Goal: Transaction & Acquisition: Book appointment/travel/reservation

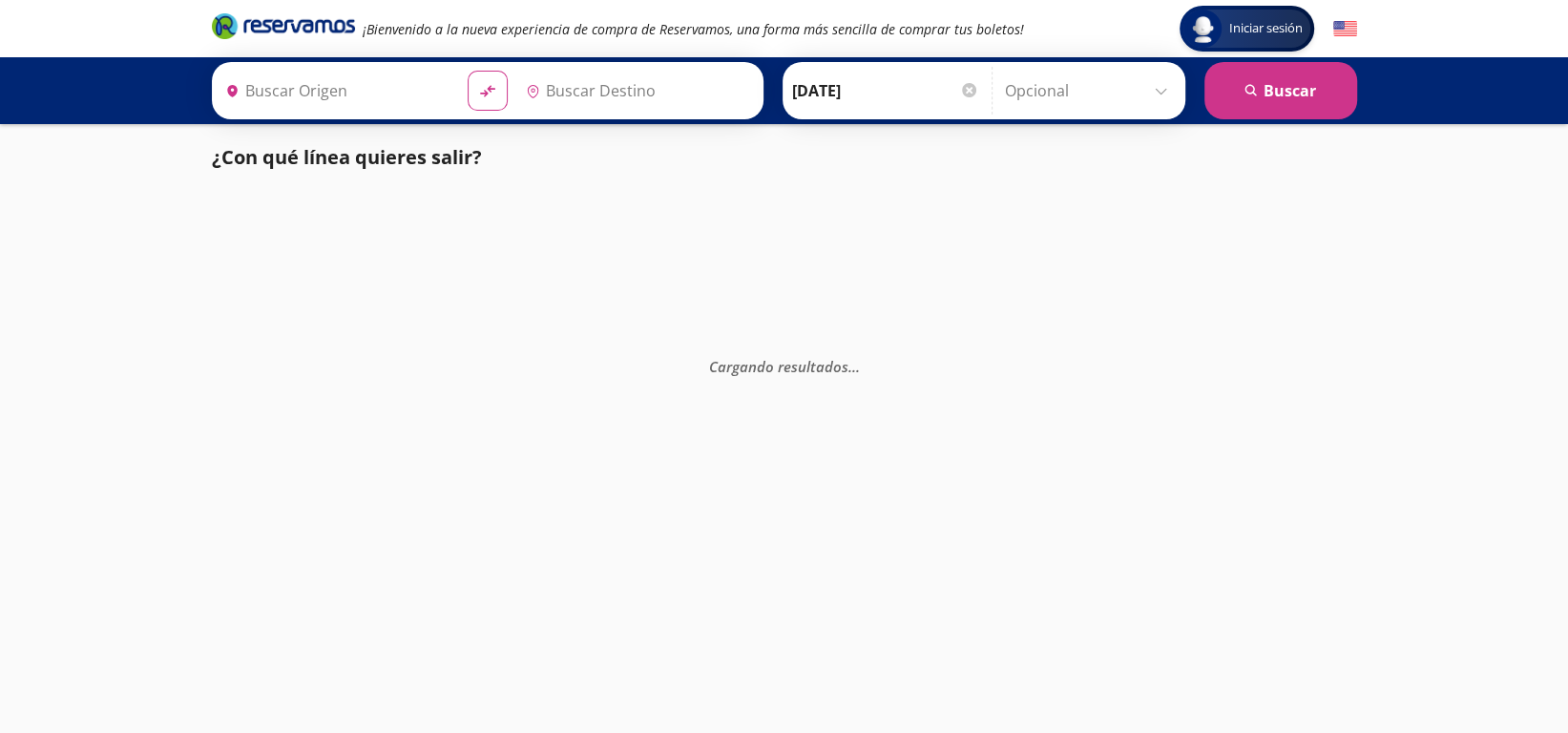
type input "[GEOGRAPHIC_DATA], [GEOGRAPHIC_DATA]"
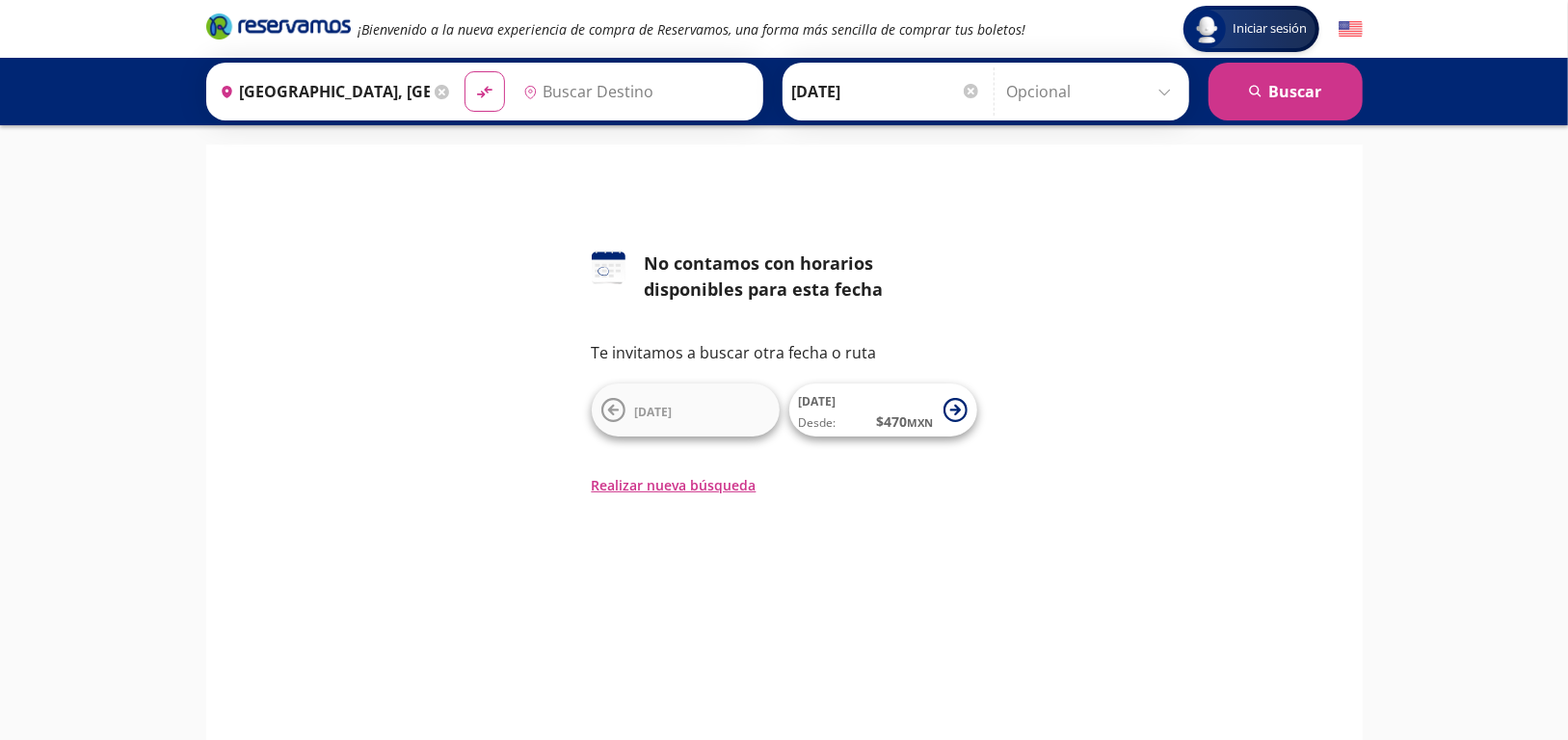
type input "[GEOGRAPHIC_DATA], [GEOGRAPHIC_DATA]"
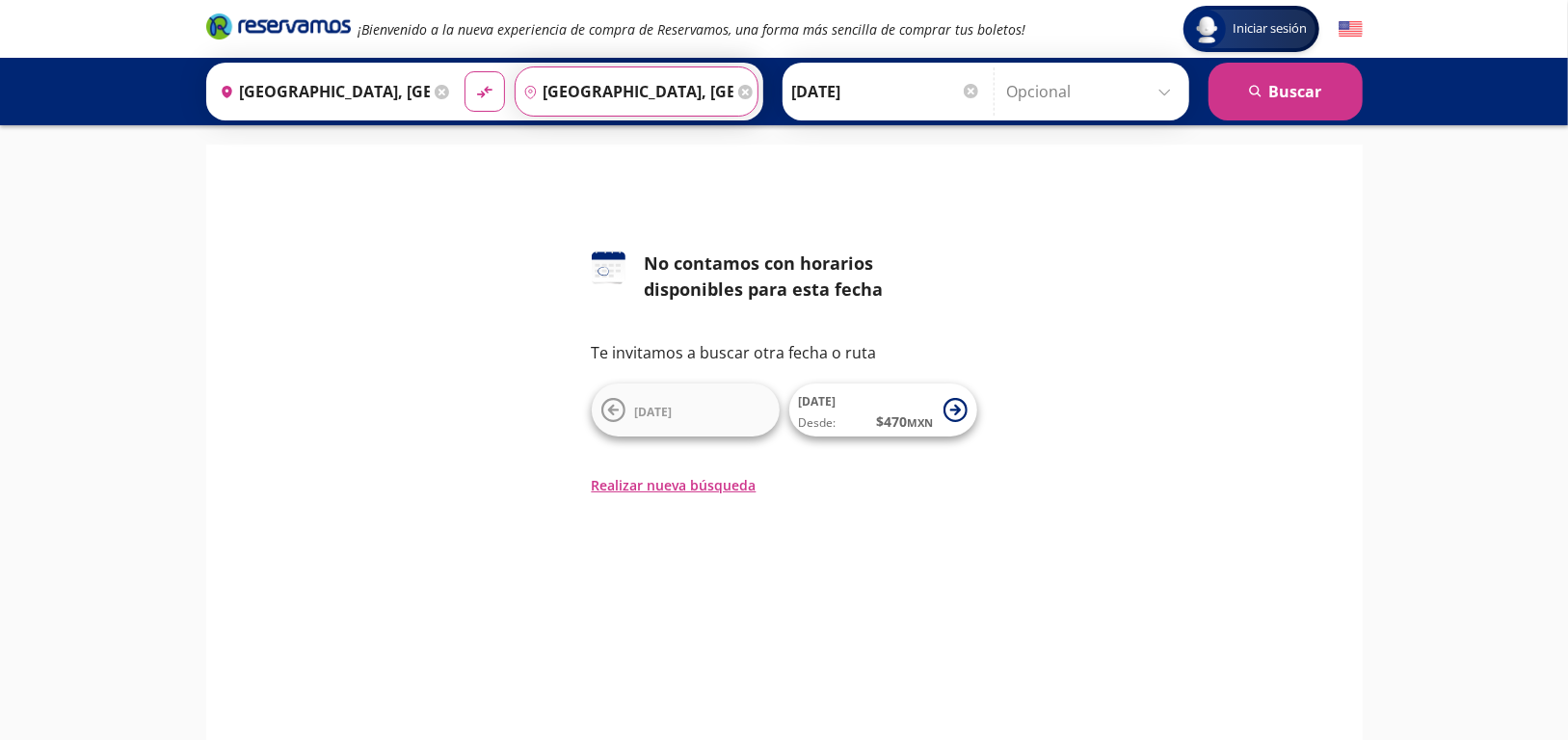
click at [669, 99] on input "[GEOGRAPHIC_DATA], [GEOGRAPHIC_DATA]" at bounding box center [624, 91] width 218 height 48
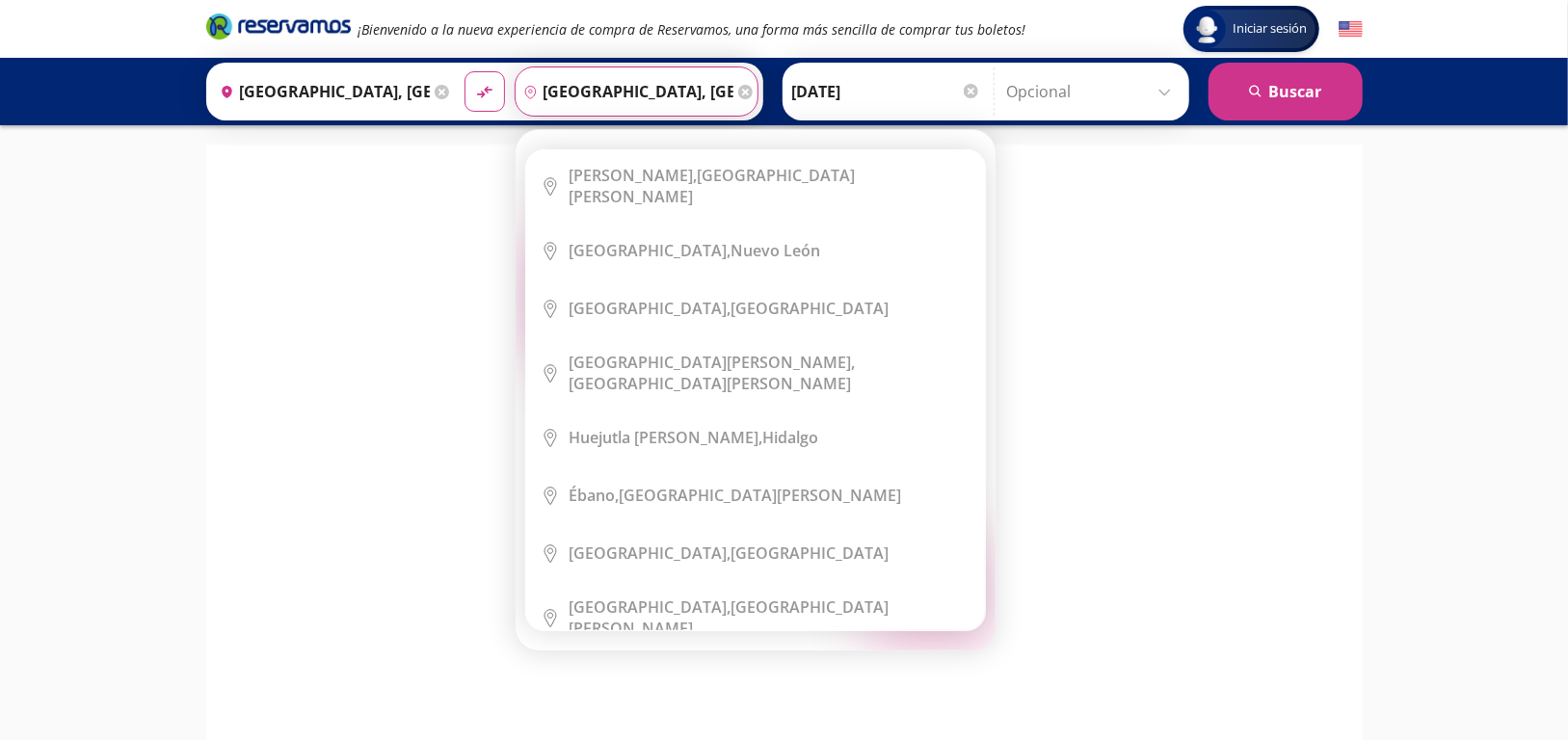
click at [739, 95] on icon at bounding box center [745, 92] width 15 height 15
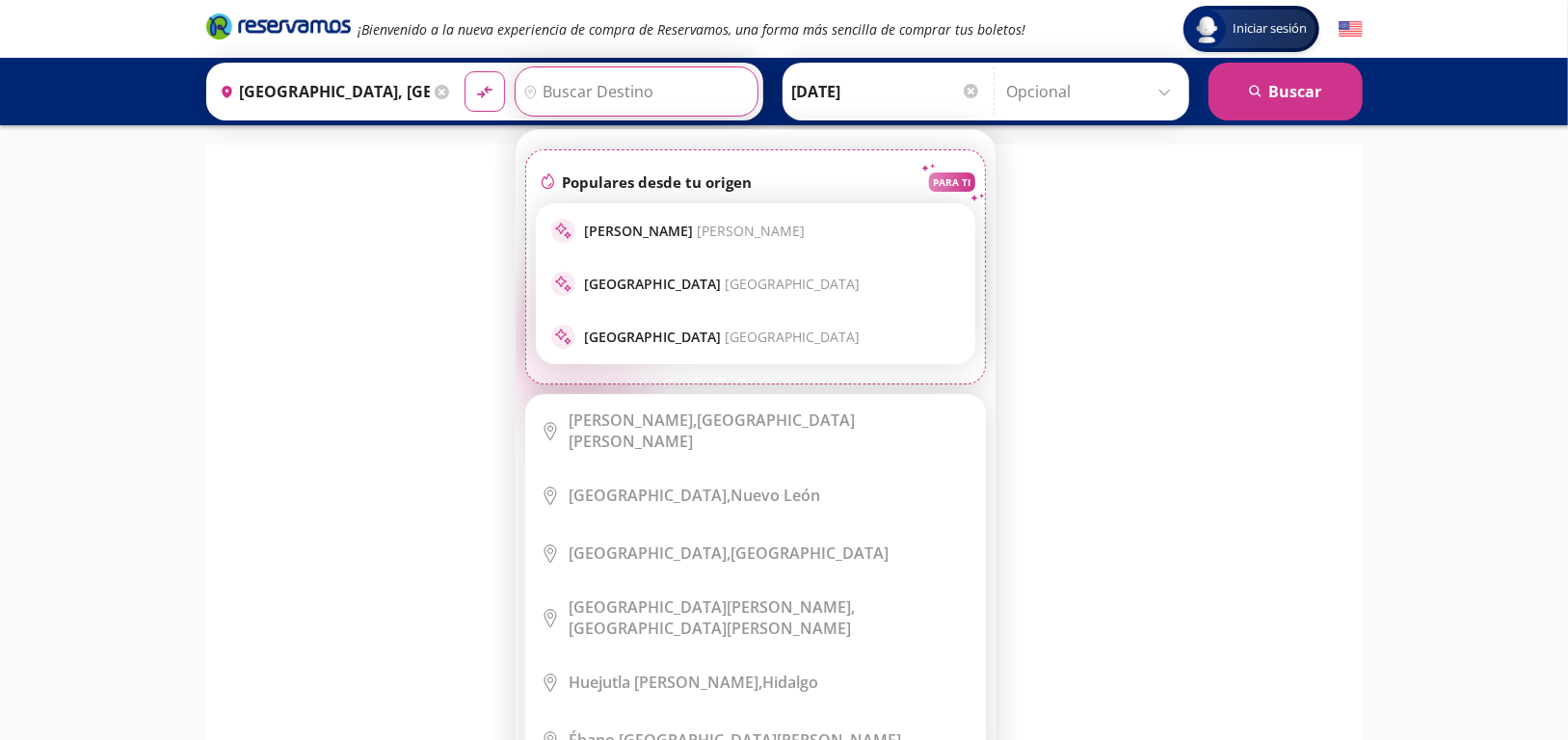
click at [645, 91] on input "Destino" at bounding box center [634, 91] width 237 height 48
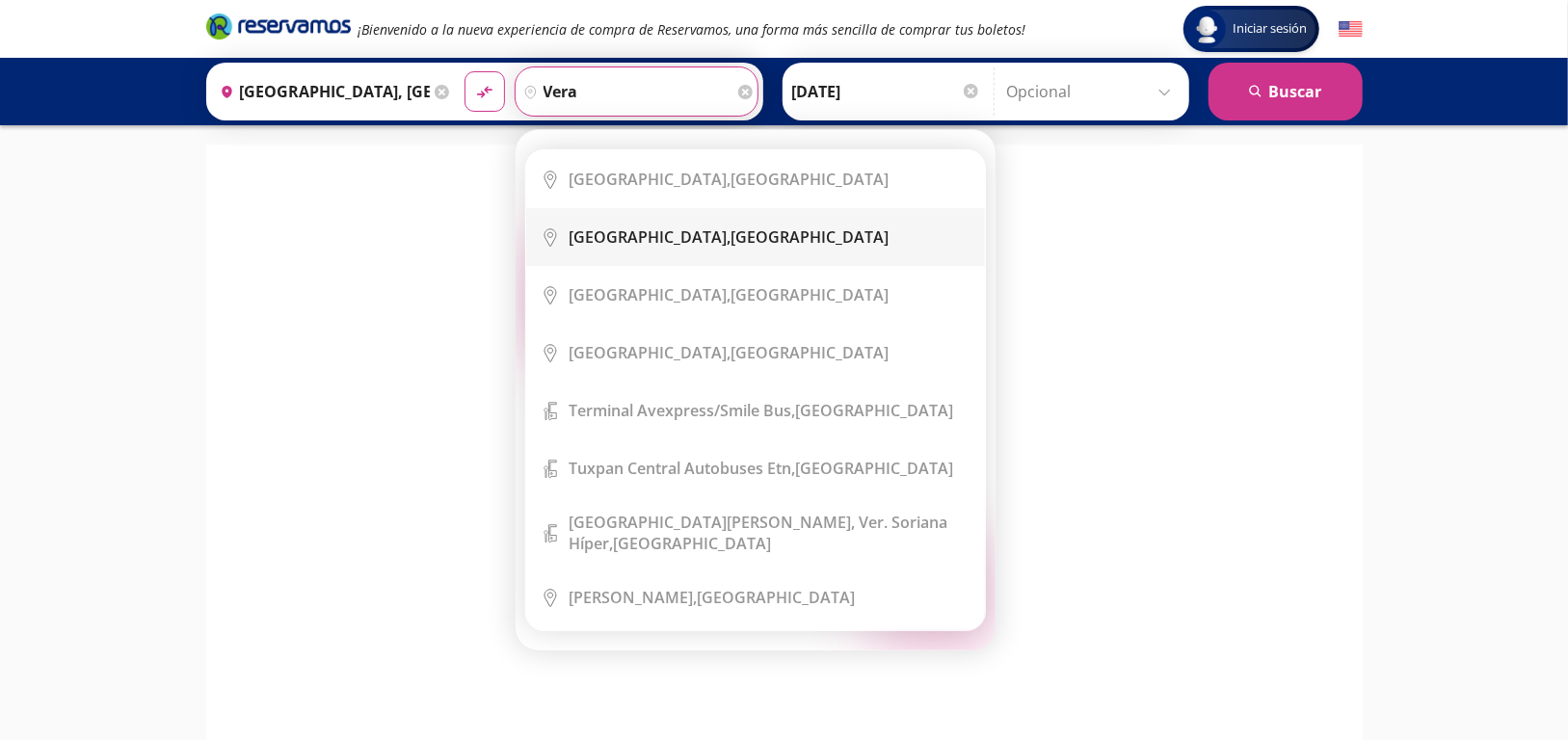
click at [602, 231] on b "[GEOGRAPHIC_DATA]," at bounding box center [650, 238] width 162 height 22
type input "[GEOGRAPHIC_DATA], [GEOGRAPHIC_DATA]"
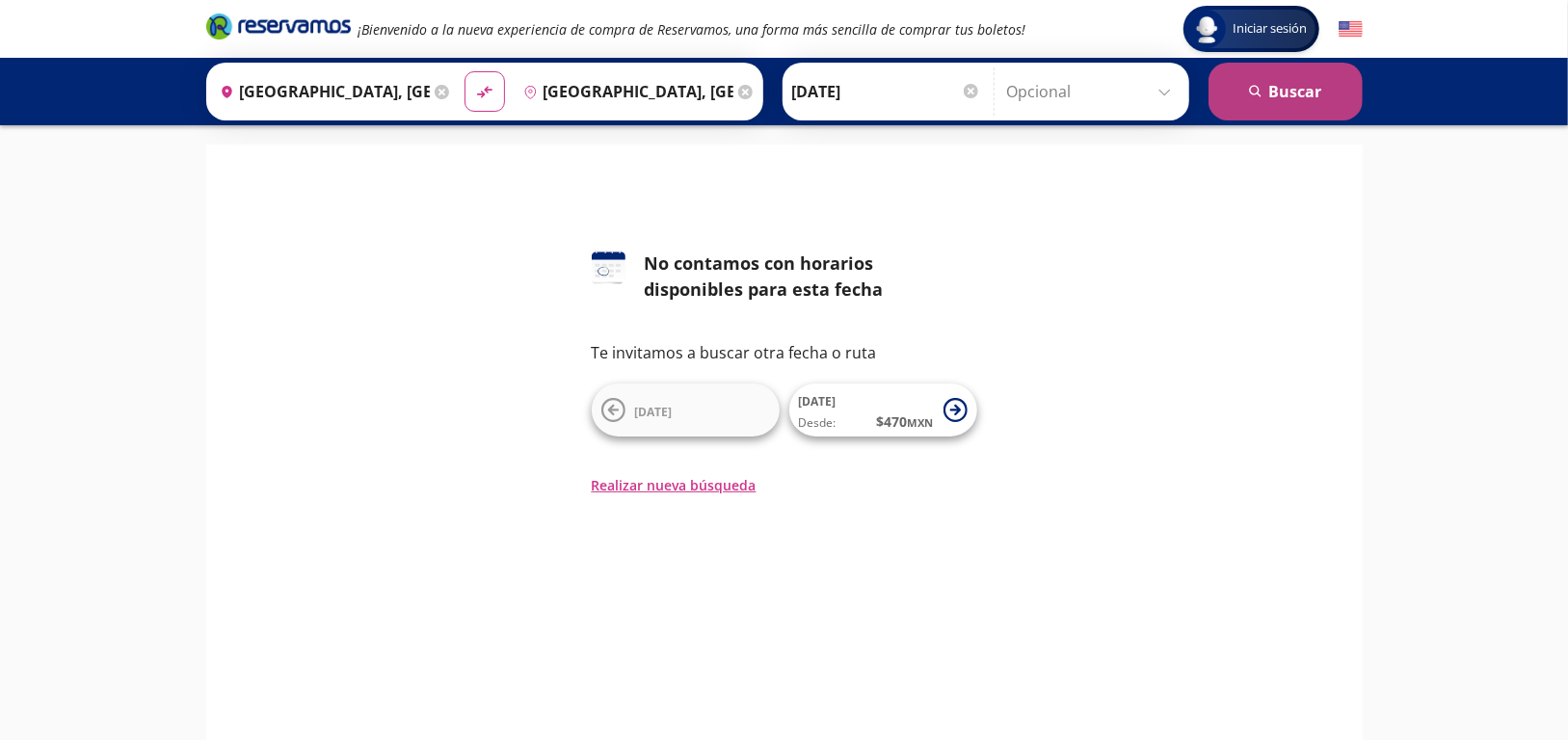
click at [1258, 105] on button "search [GEOGRAPHIC_DATA]" at bounding box center [1286, 91] width 155 height 58
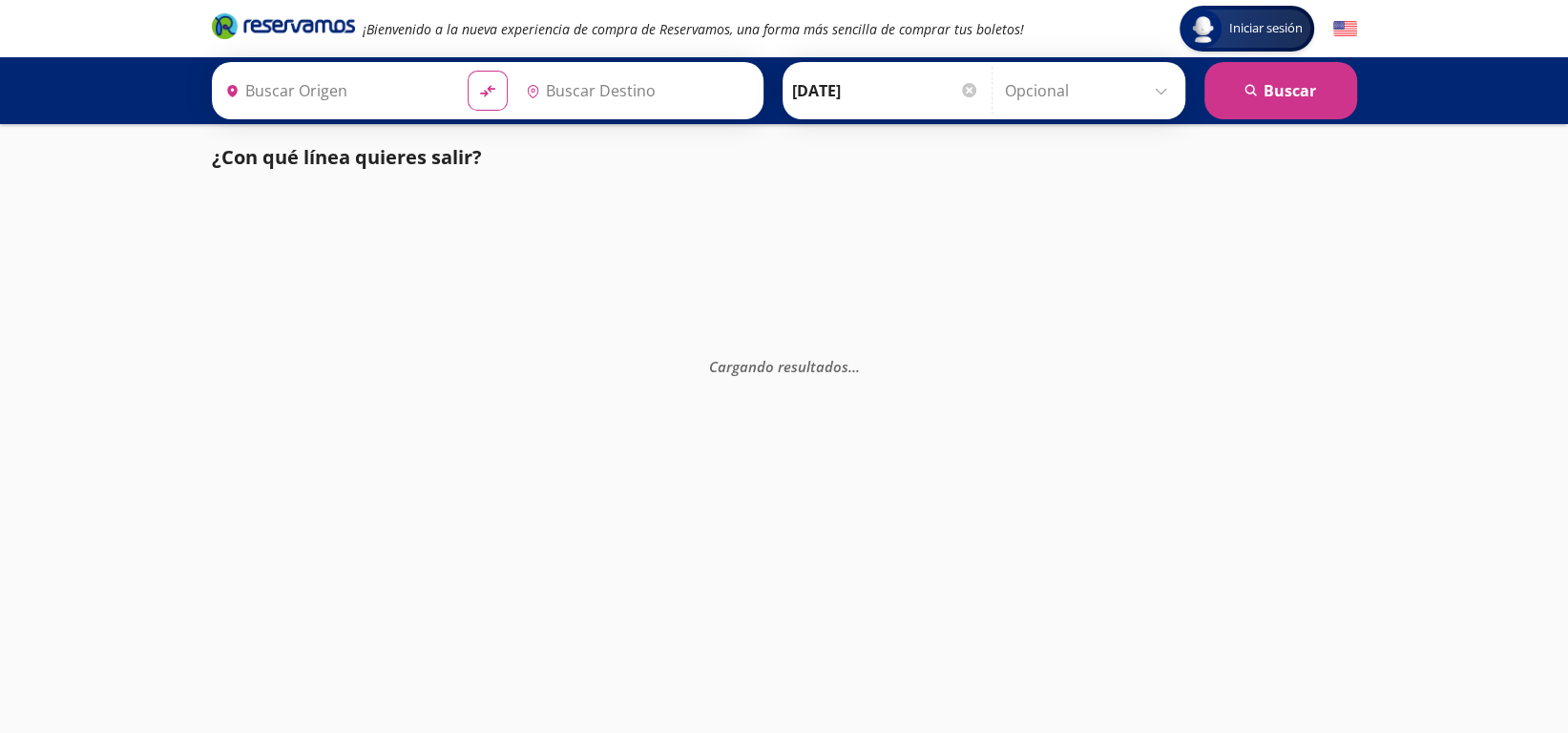
type input "[GEOGRAPHIC_DATA], [GEOGRAPHIC_DATA]"
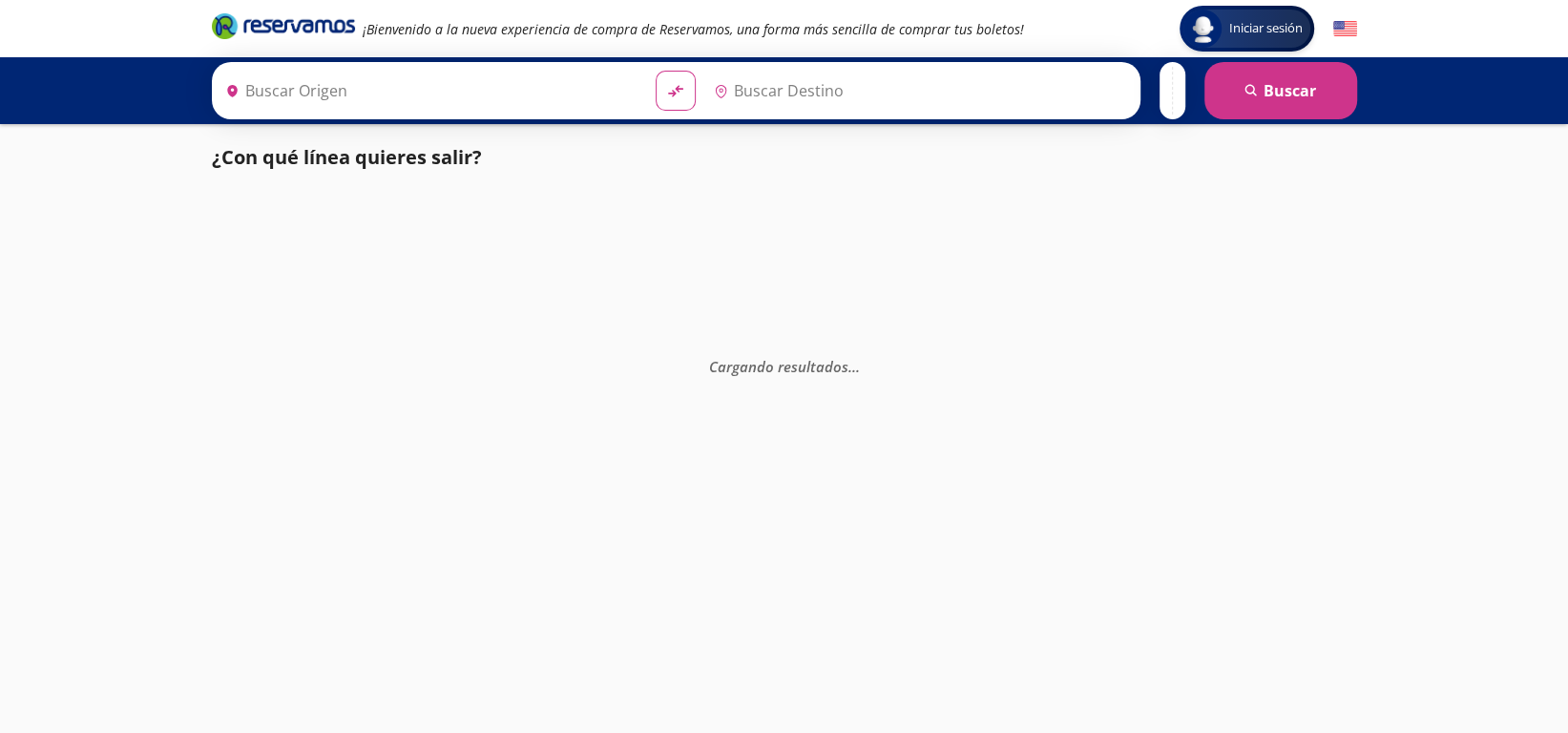
type input "Ciudad de México, Distrito Federal"
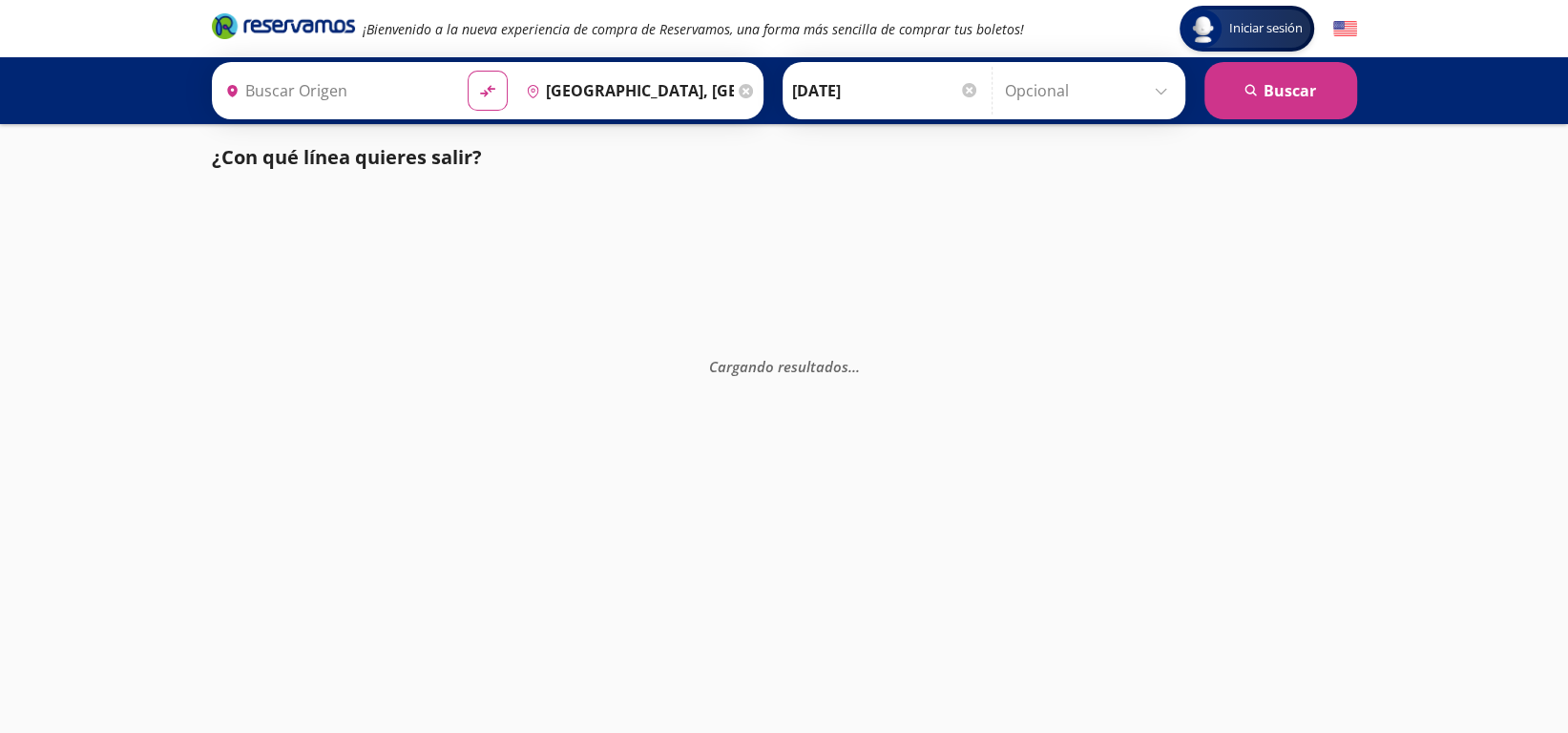
type input "[GEOGRAPHIC_DATA], [GEOGRAPHIC_DATA]"
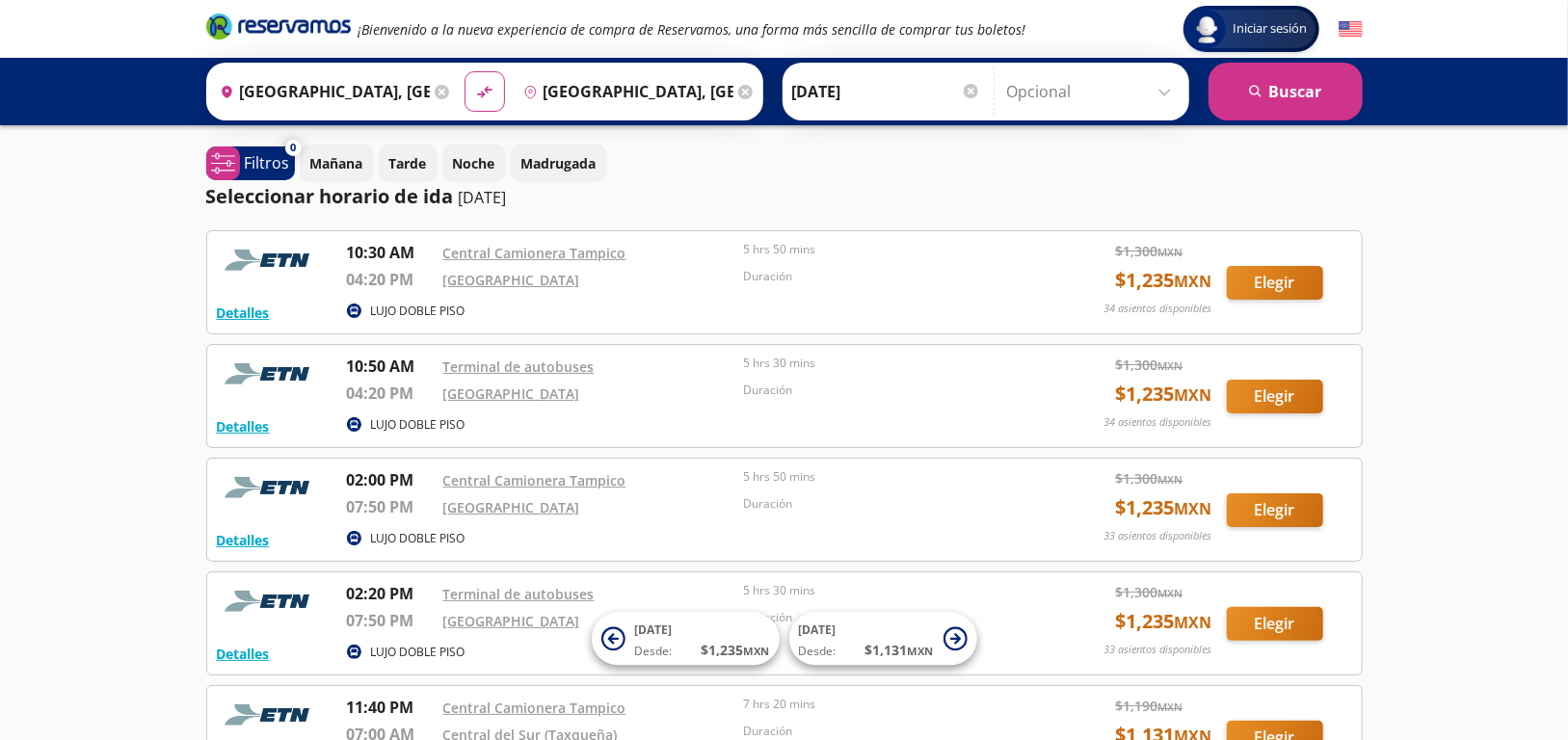
click at [894, 92] on input "11-Oct-25" at bounding box center [886, 91] width 189 height 48
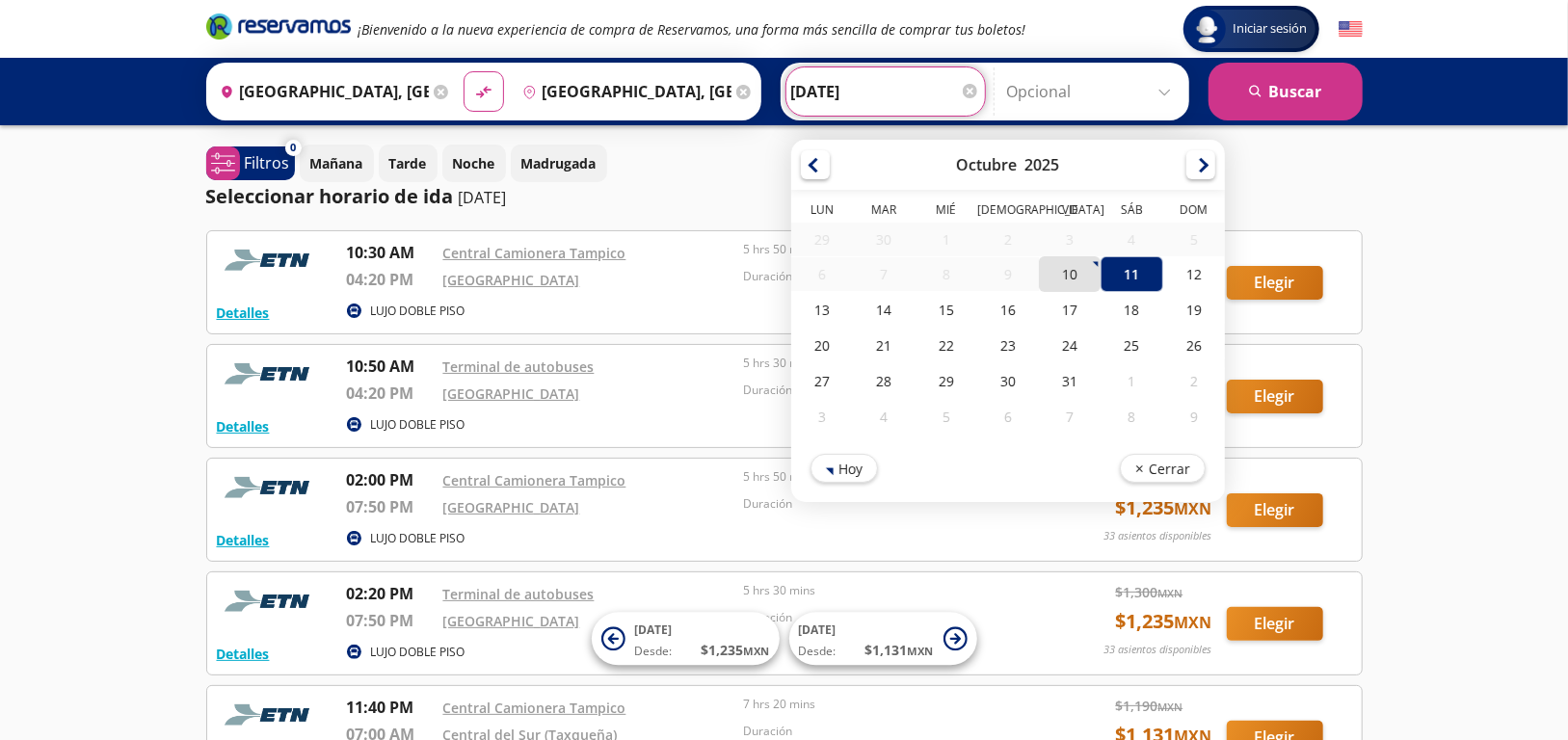
click at [1060, 273] on div "10" at bounding box center [1069, 274] width 62 height 35
type input "[DATE]"
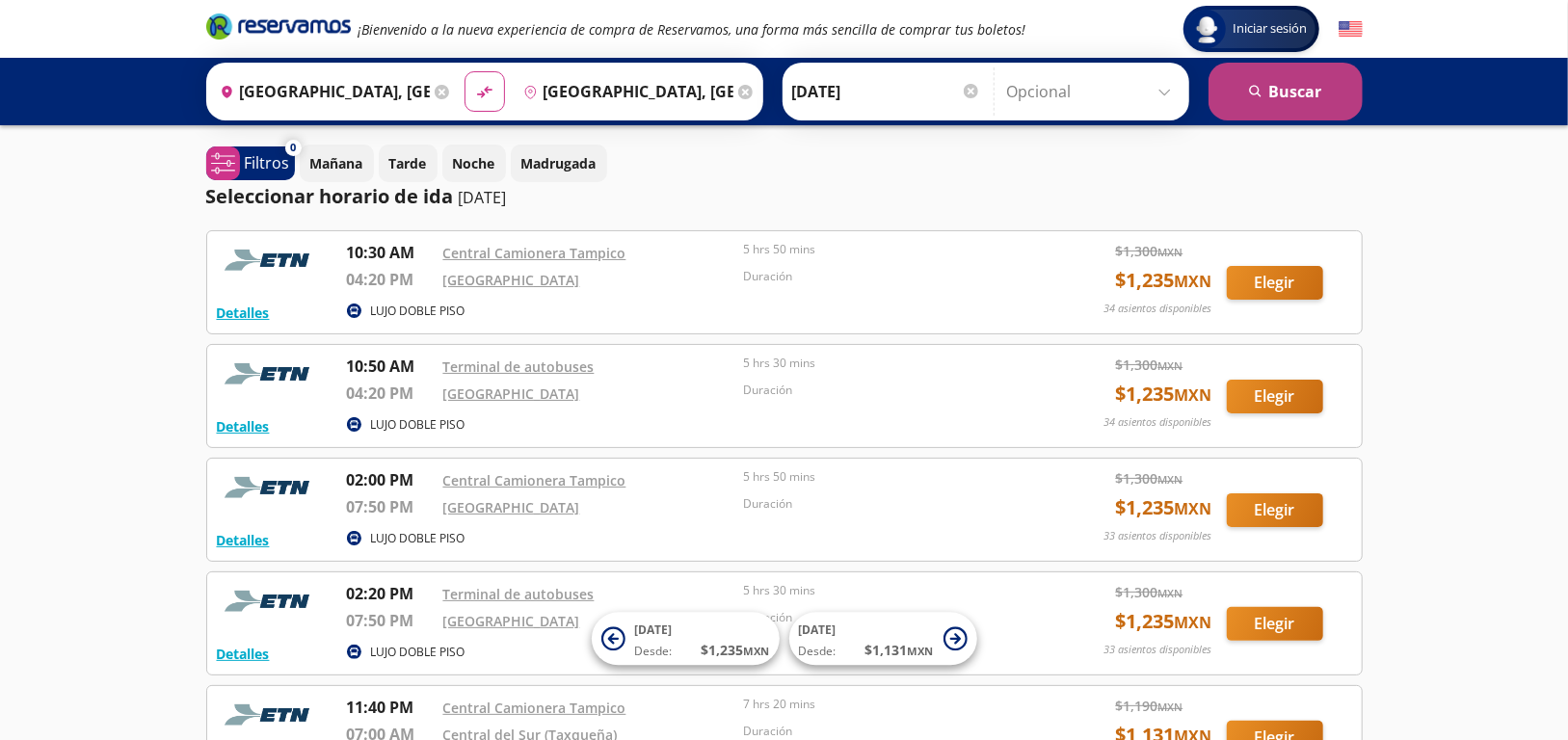
click at [1236, 100] on button "search [GEOGRAPHIC_DATA]" at bounding box center [1286, 91] width 155 height 58
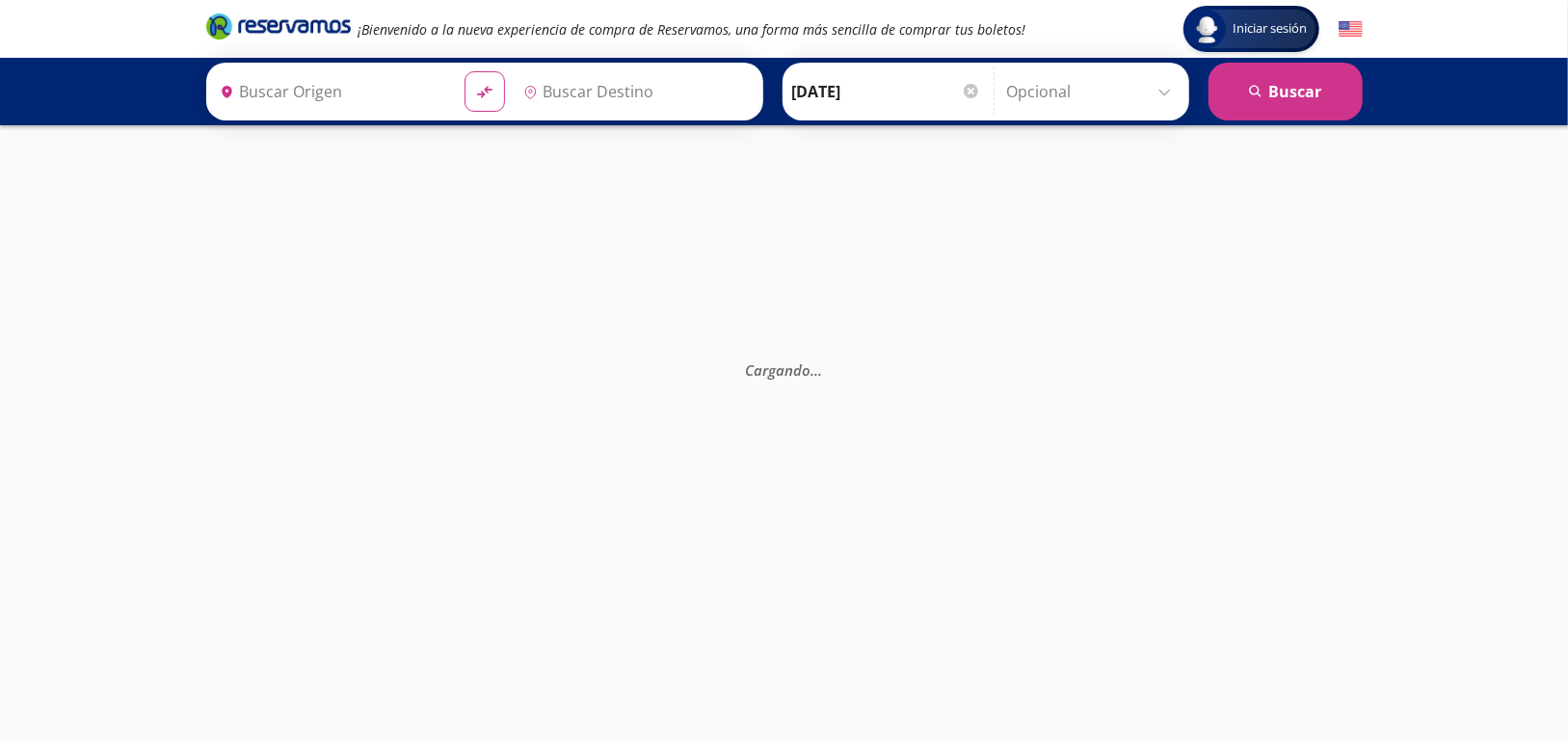
type input "[GEOGRAPHIC_DATA], [GEOGRAPHIC_DATA]"
type input "Ciudad de México, Distrito Federal"
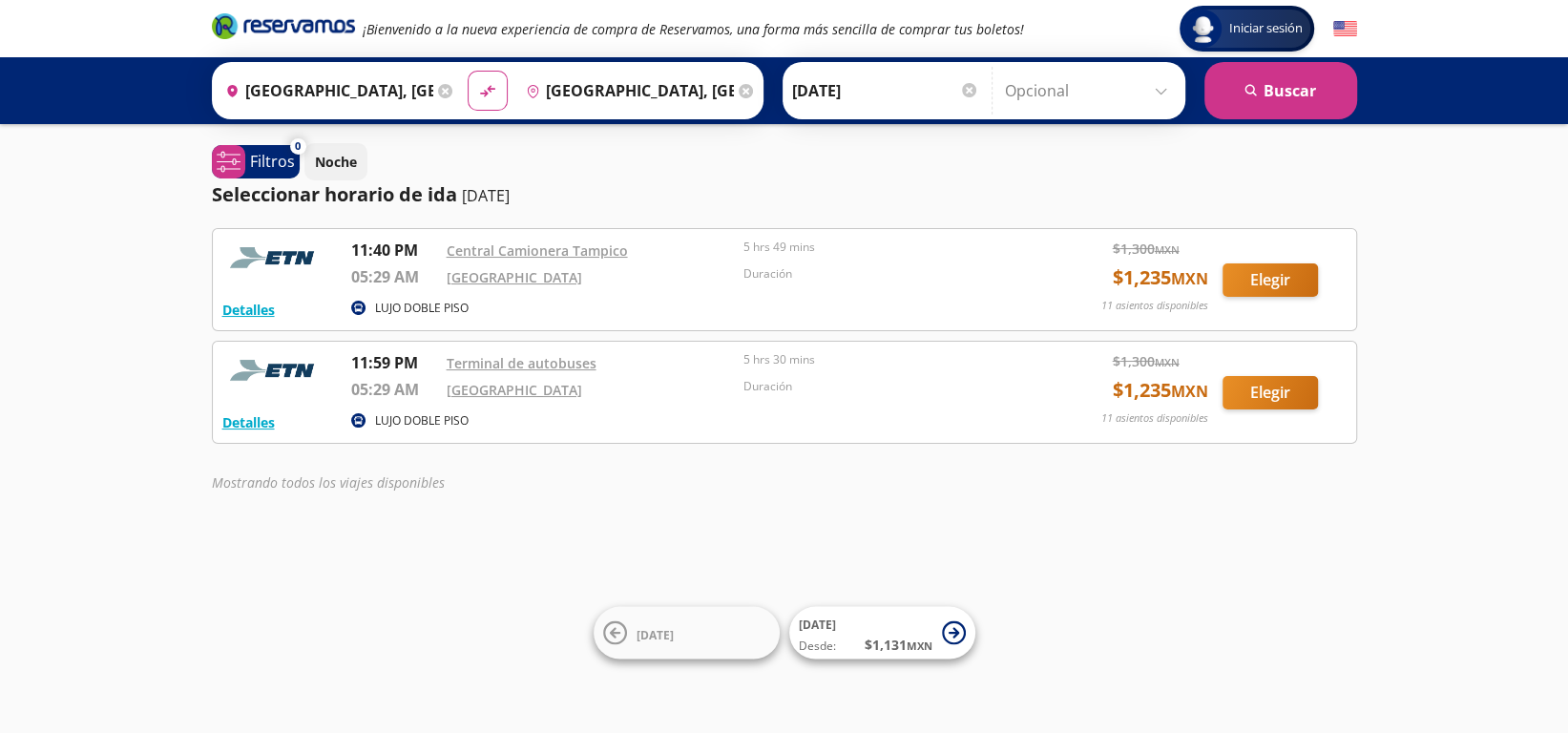
click at [359, 82] on input "[GEOGRAPHIC_DATA], [GEOGRAPHIC_DATA]" at bounding box center [325, 90] width 216 height 47
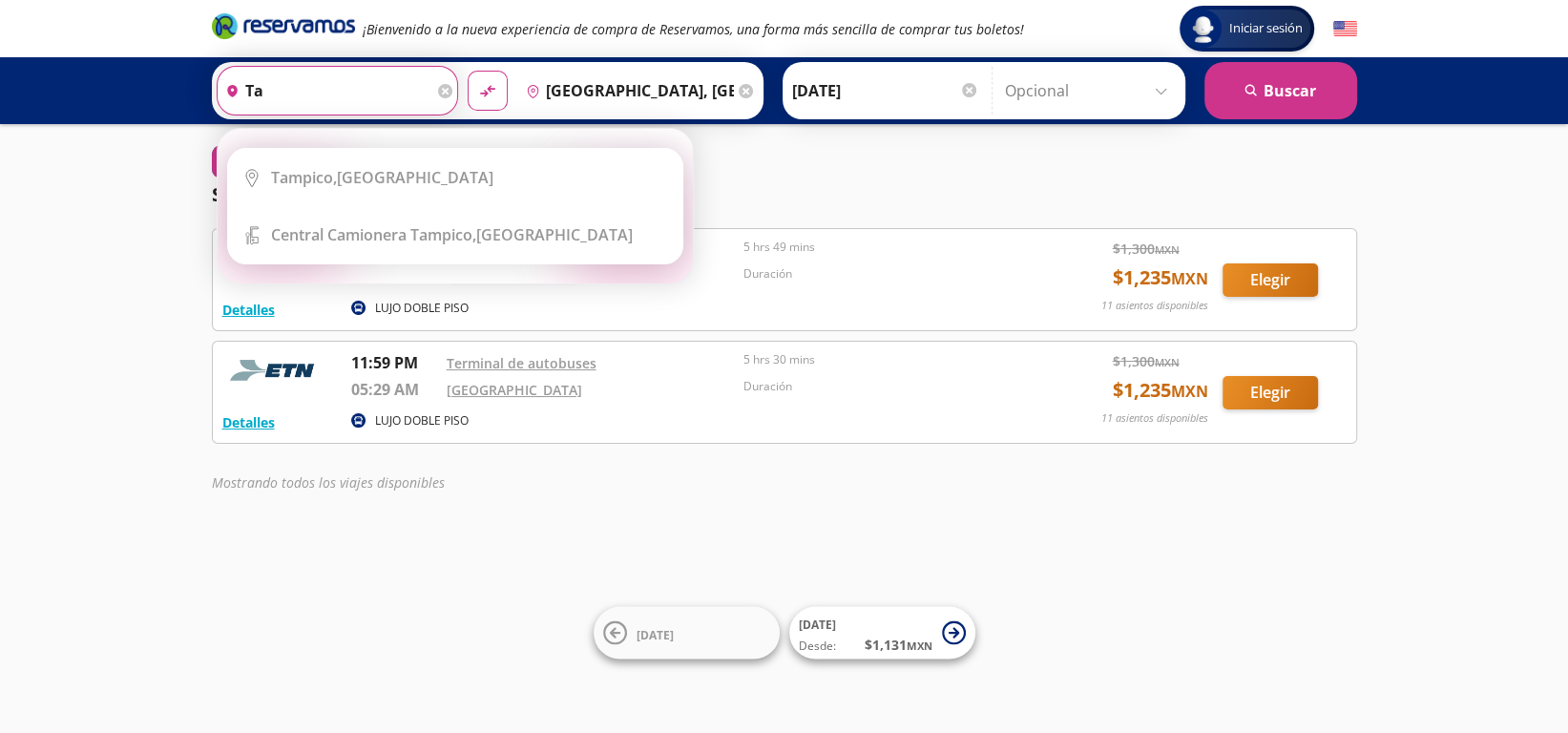
type input "t"
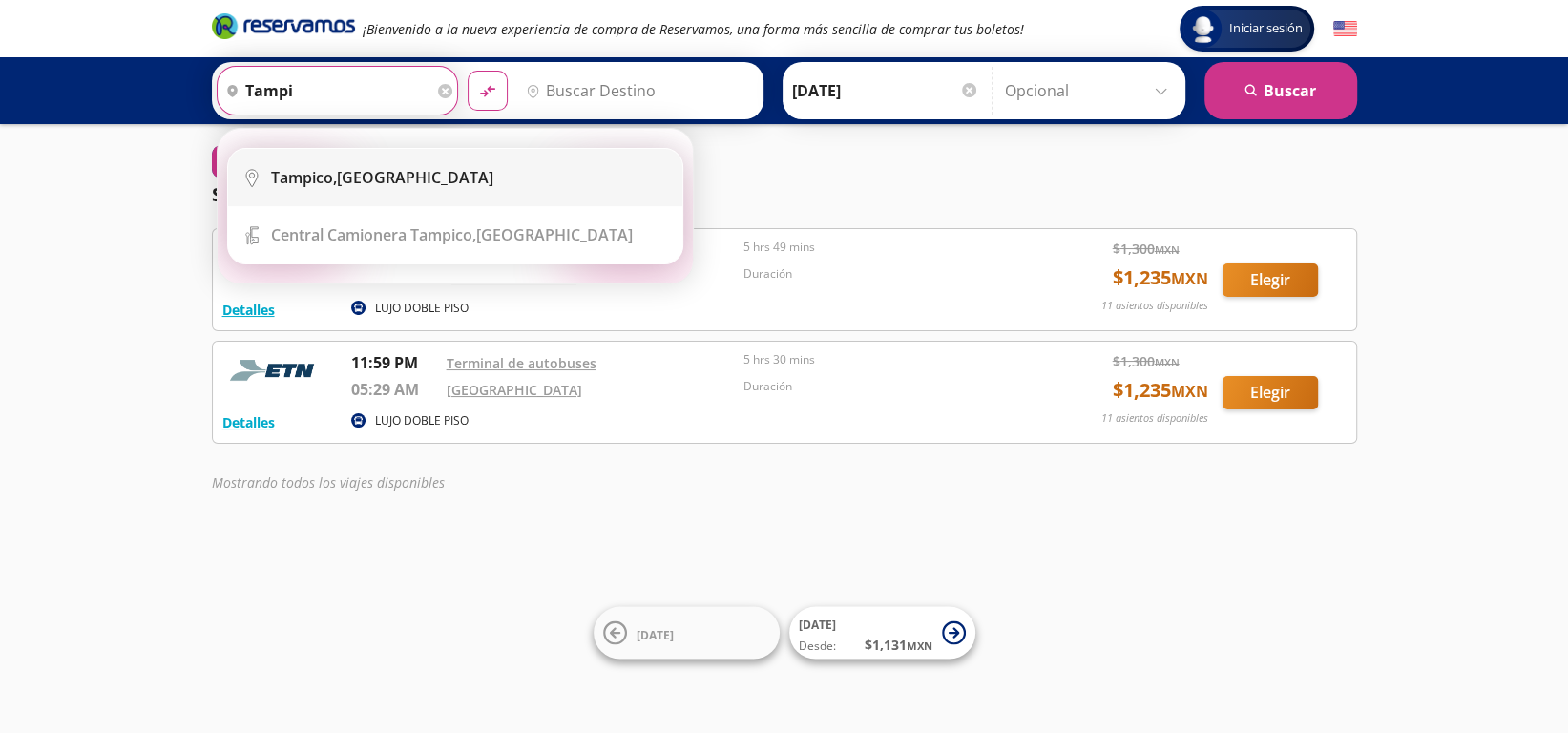
click at [380, 174] on div "Tampico, Tamaulipas" at bounding box center [383, 177] width 223 height 21
type input "[GEOGRAPHIC_DATA], [GEOGRAPHIC_DATA]"
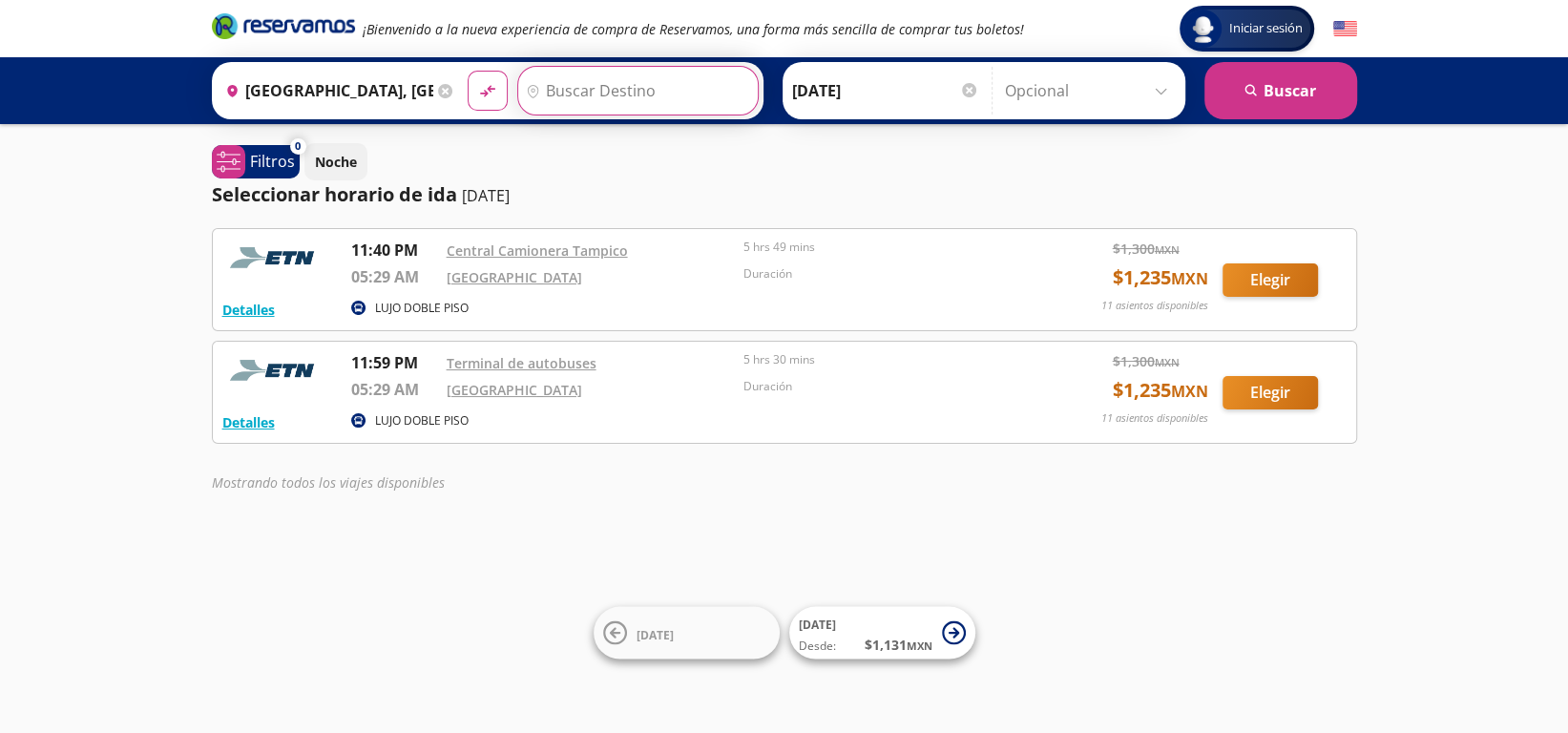
click at [622, 73] on input "Destino" at bounding box center [635, 90] width 234 height 47
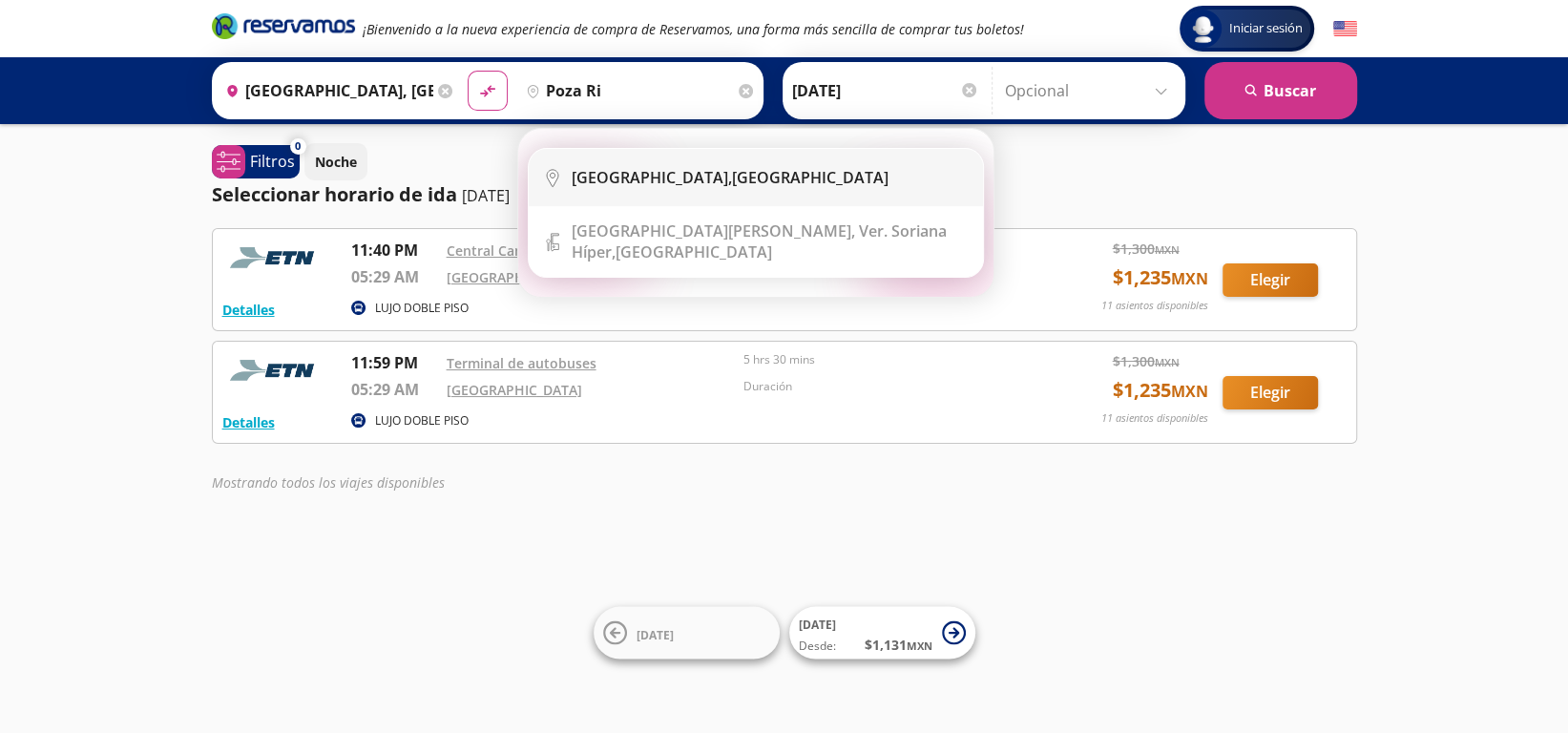
click at [630, 180] on b "[GEOGRAPHIC_DATA]," at bounding box center [652, 177] width 161 height 21
type input "[GEOGRAPHIC_DATA], [GEOGRAPHIC_DATA]"
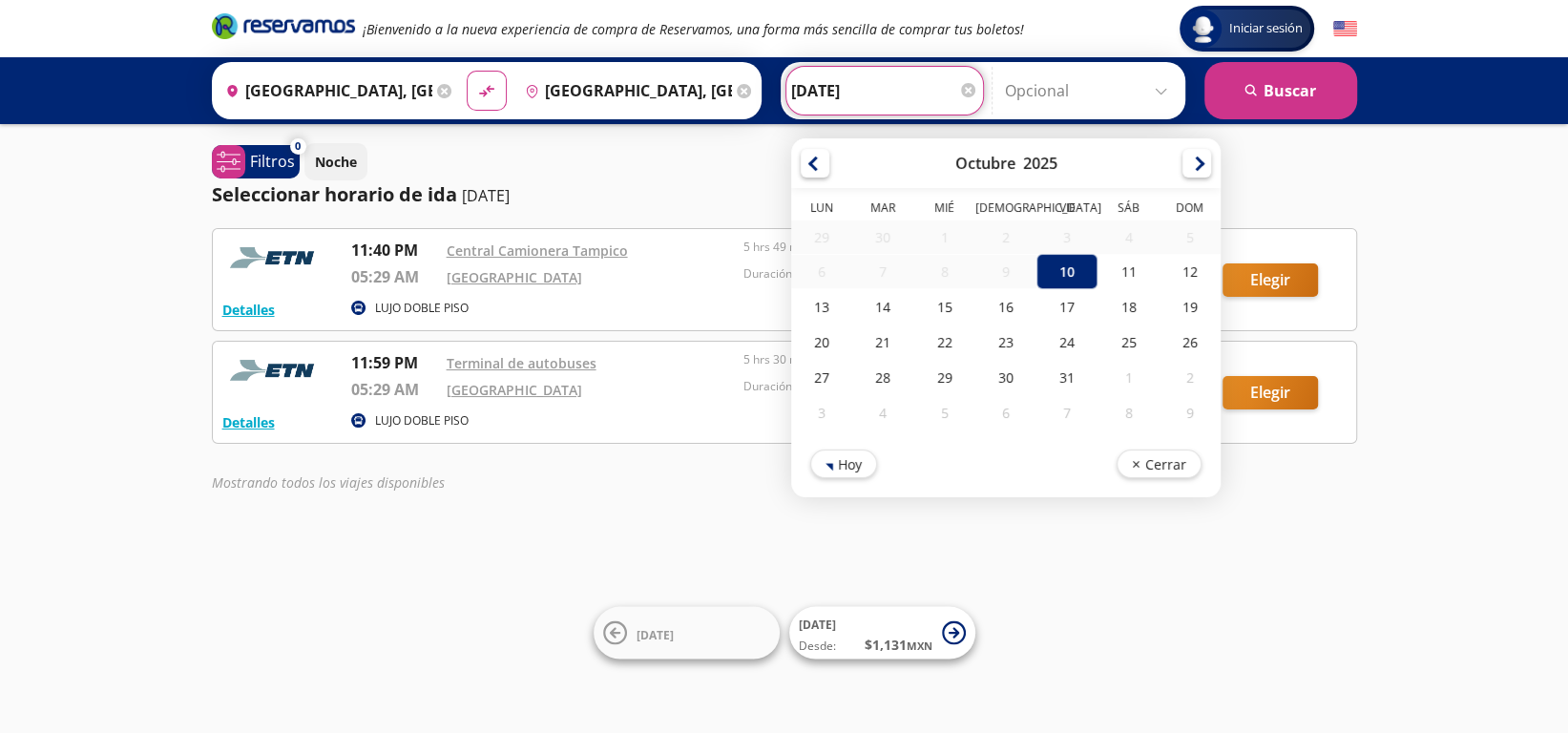
click at [876, 91] on input "[DATE]" at bounding box center [884, 90] width 187 height 47
click at [1111, 270] on div "11" at bounding box center [1127, 271] width 61 height 35
type input "11-Oct-25"
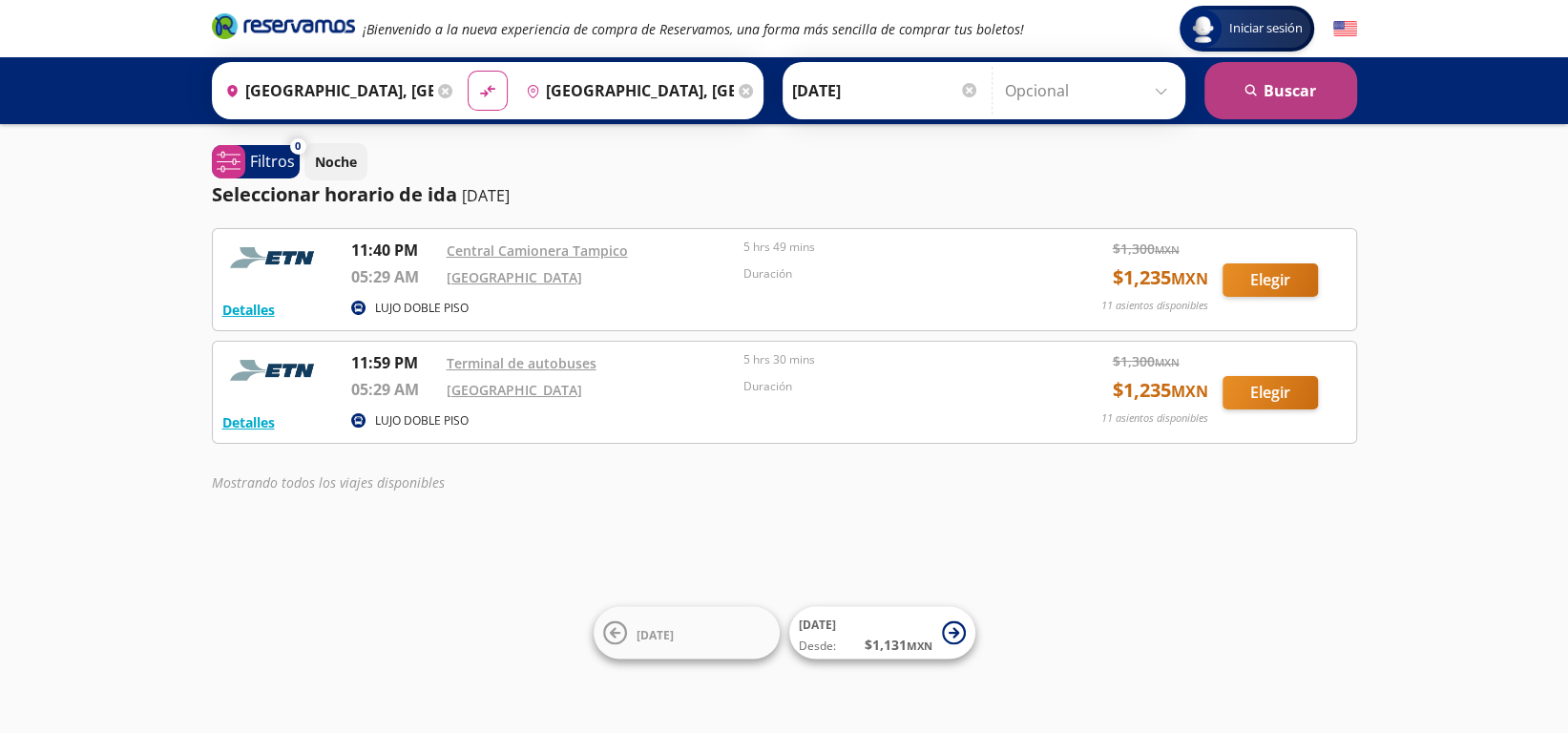
click at [1274, 88] on button "search [GEOGRAPHIC_DATA]" at bounding box center [1281, 90] width 153 height 57
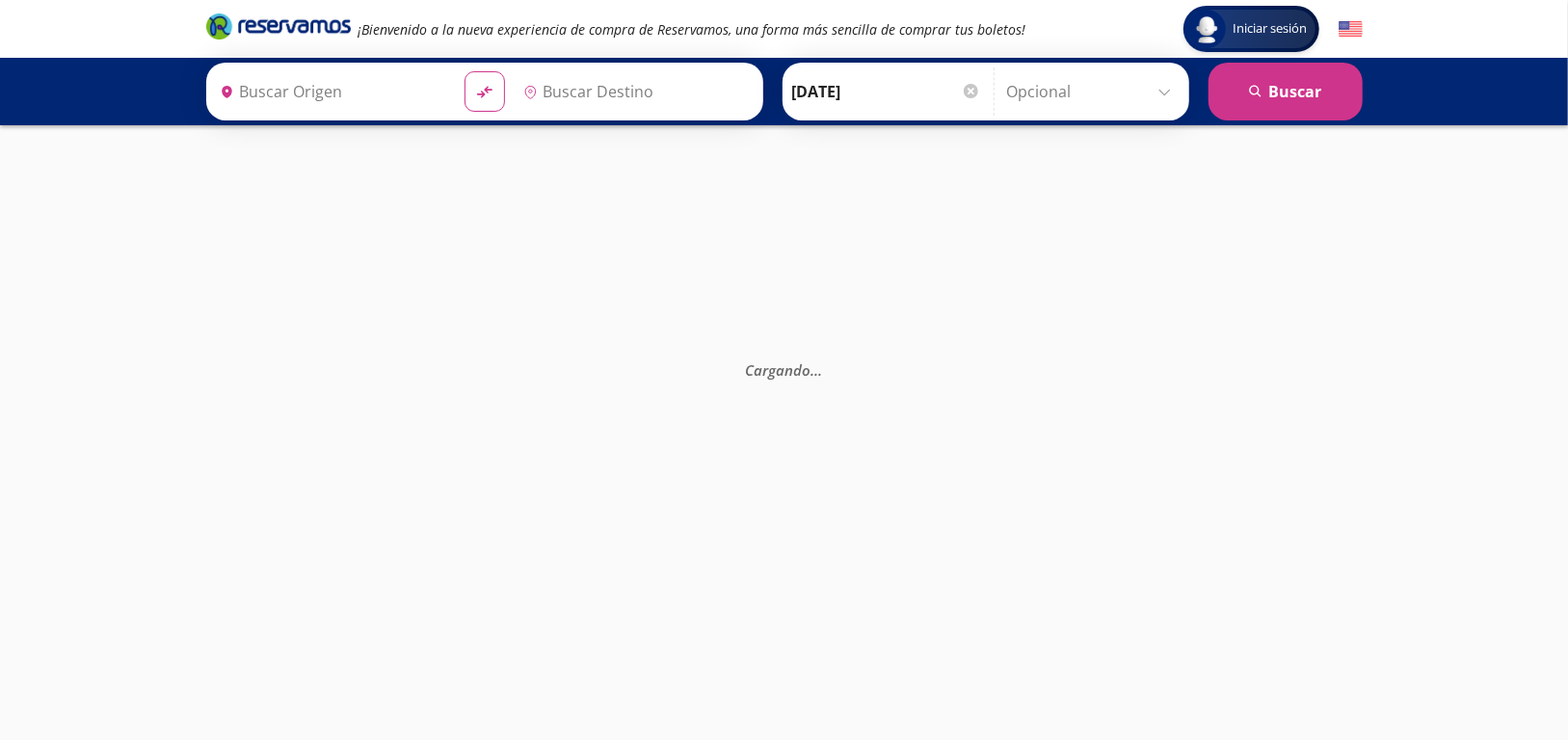
type input "[GEOGRAPHIC_DATA], [GEOGRAPHIC_DATA]"
